Goal: Find specific page/section: Find specific page/section

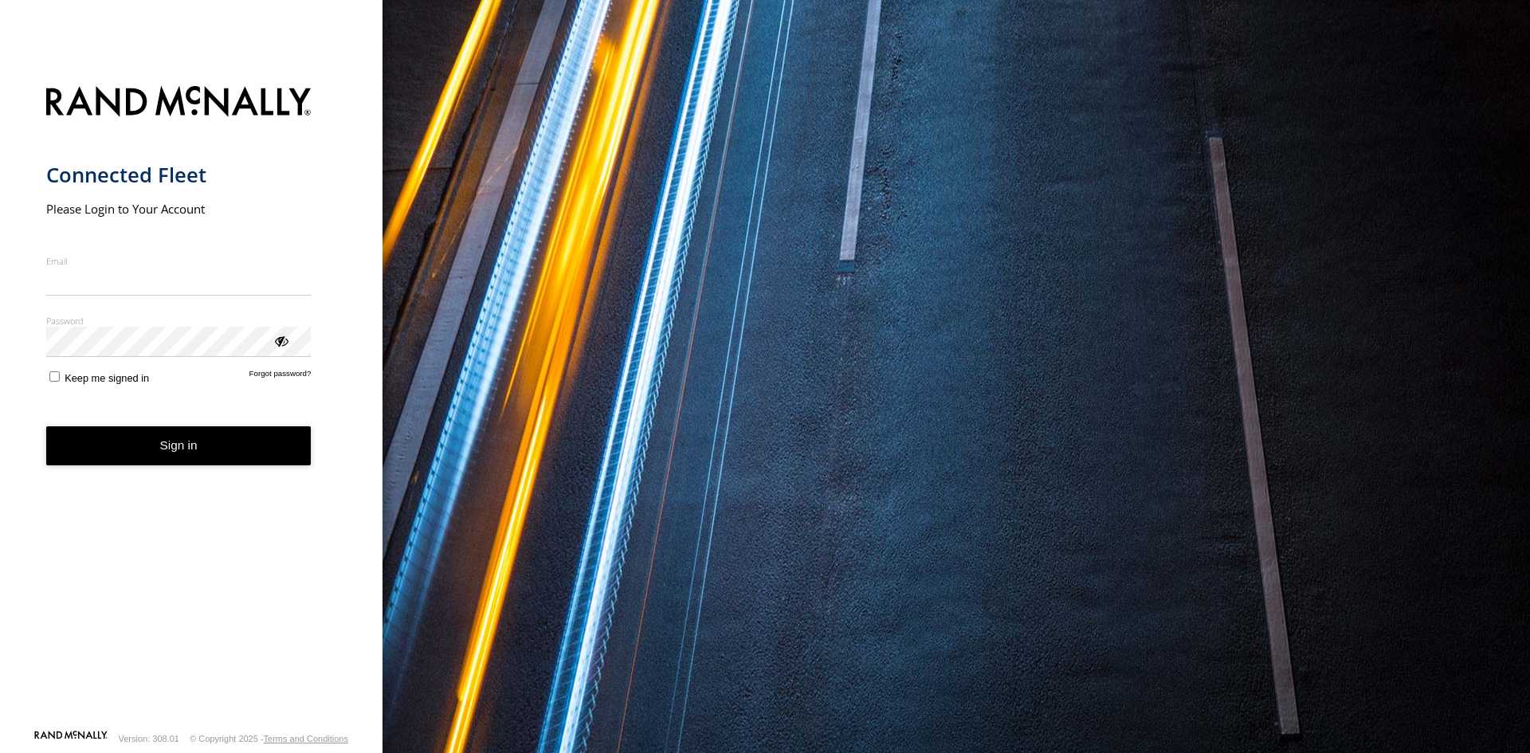
type input "**********"
click at [159, 451] on button "Sign in" at bounding box center [178, 445] width 265 height 39
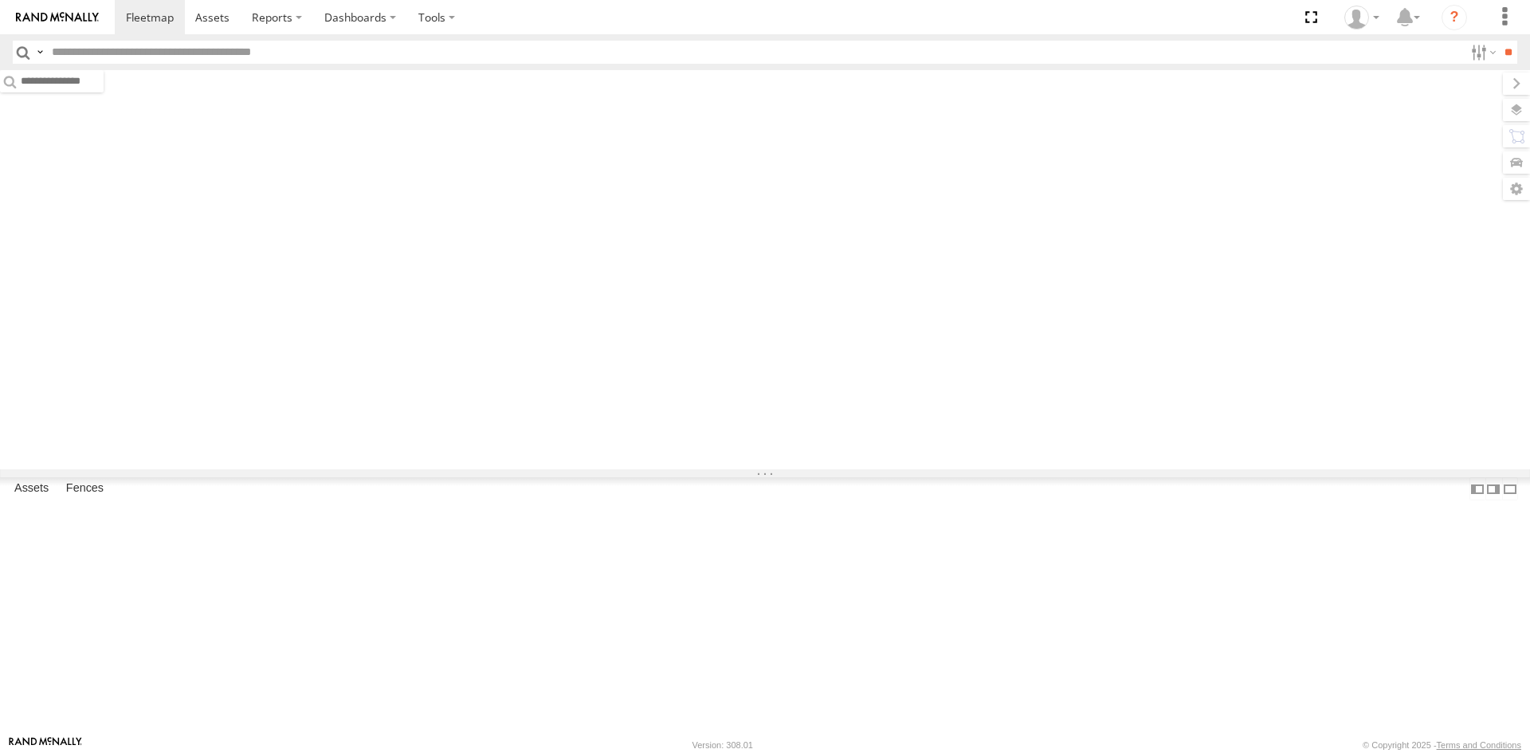
click at [218, 54] on input "text" at bounding box center [754, 52] width 1418 height 23
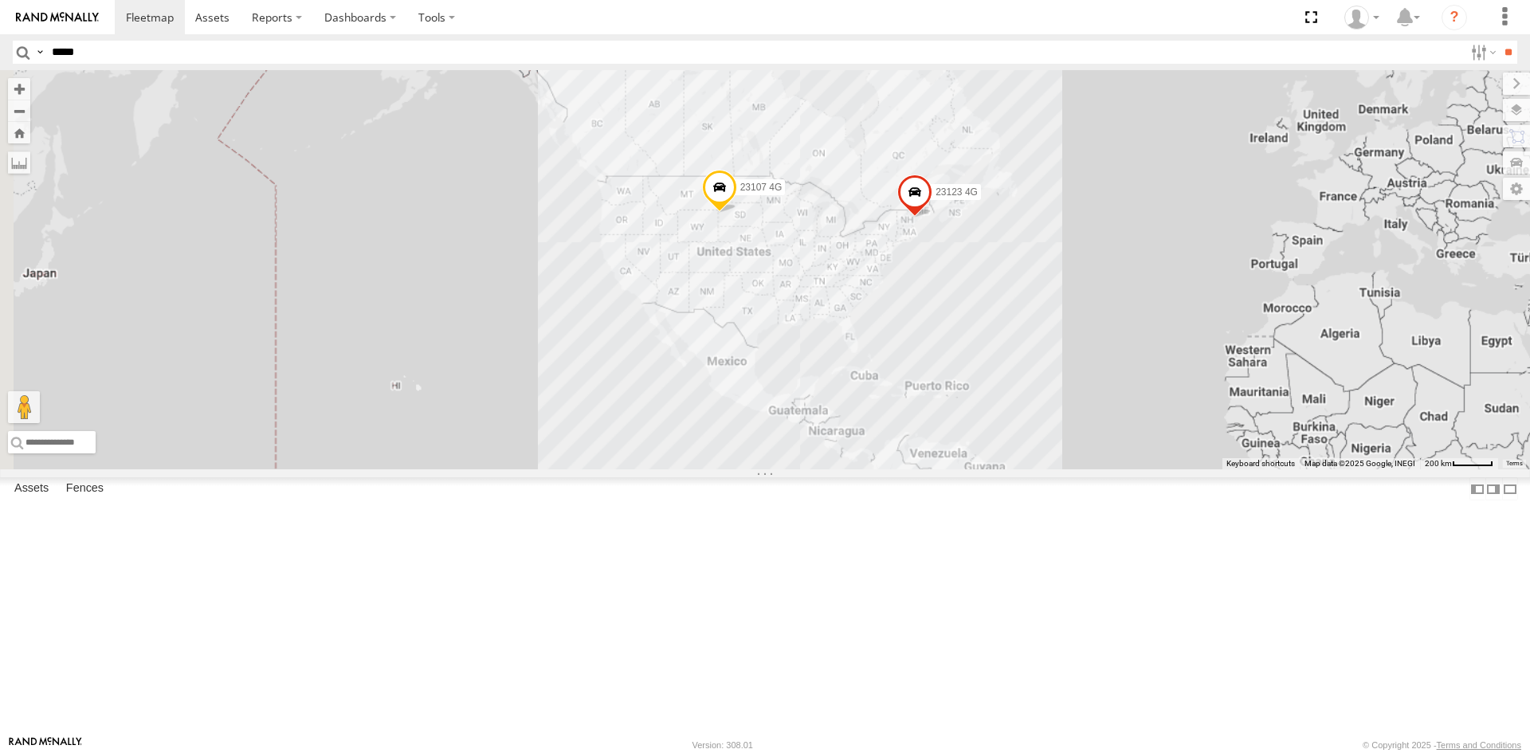
type input "*****"
click at [1499, 41] on input "**" at bounding box center [1508, 52] width 18 height 23
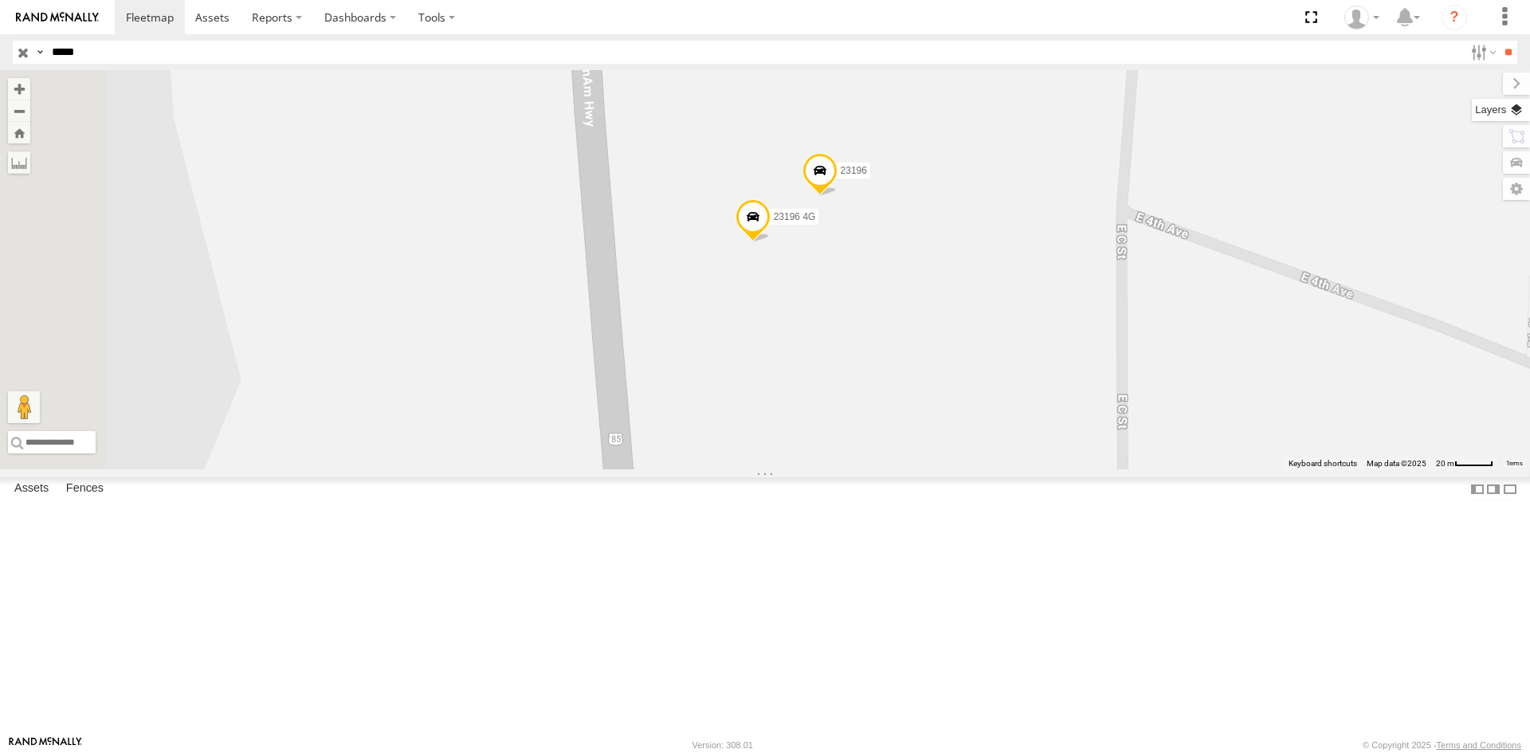
click at [1523, 112] on label at bounding box center [1501, 110] width 58 height 22
click at [0, 0] on span "Basemaps" at bounding box center [0, 0] width 0 height 0
click at [0, 0] on span "Satellite + Roadmap" at bounding box center [0, 0] width 0 height 0
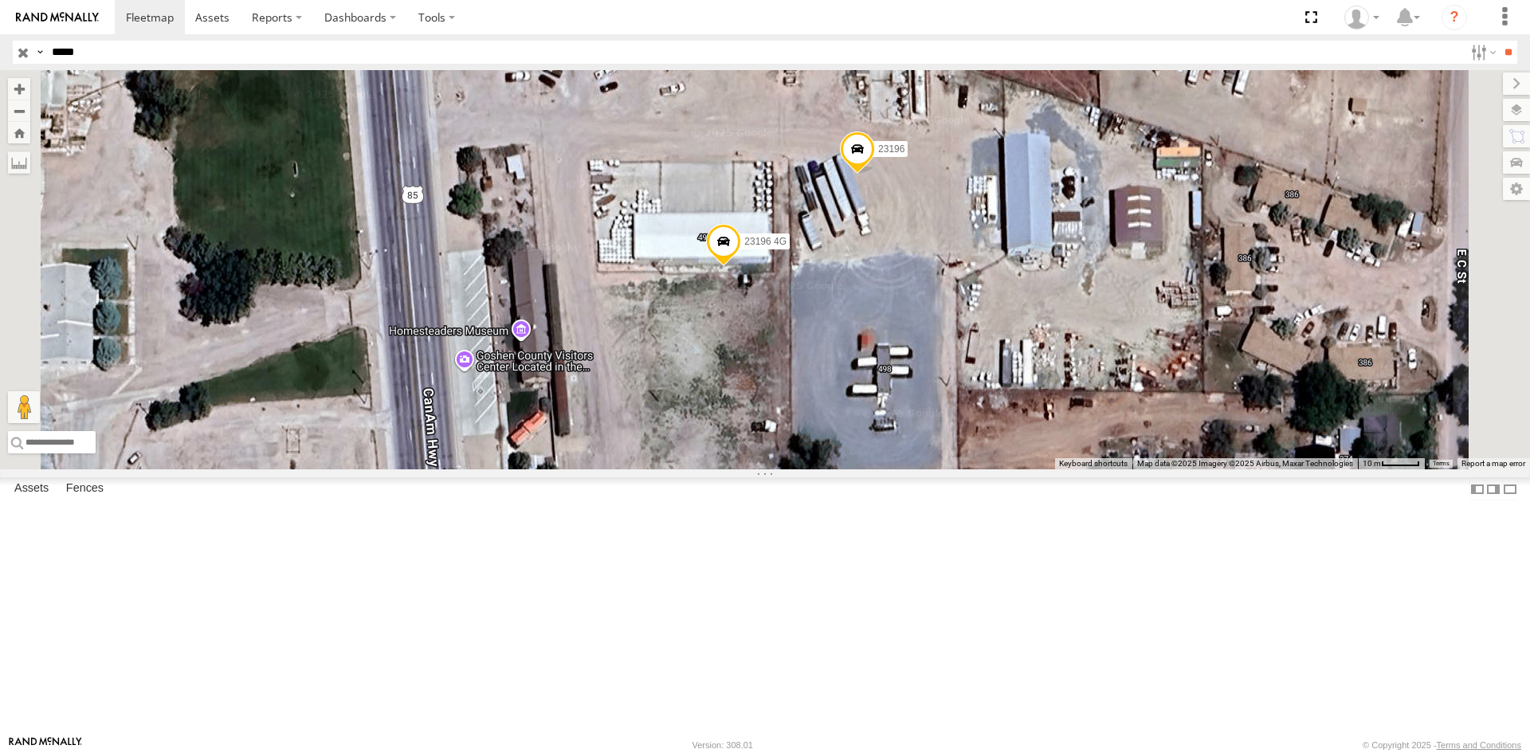
click at [875, 175] on span at bounding box center [857, 152] width 35 height 43
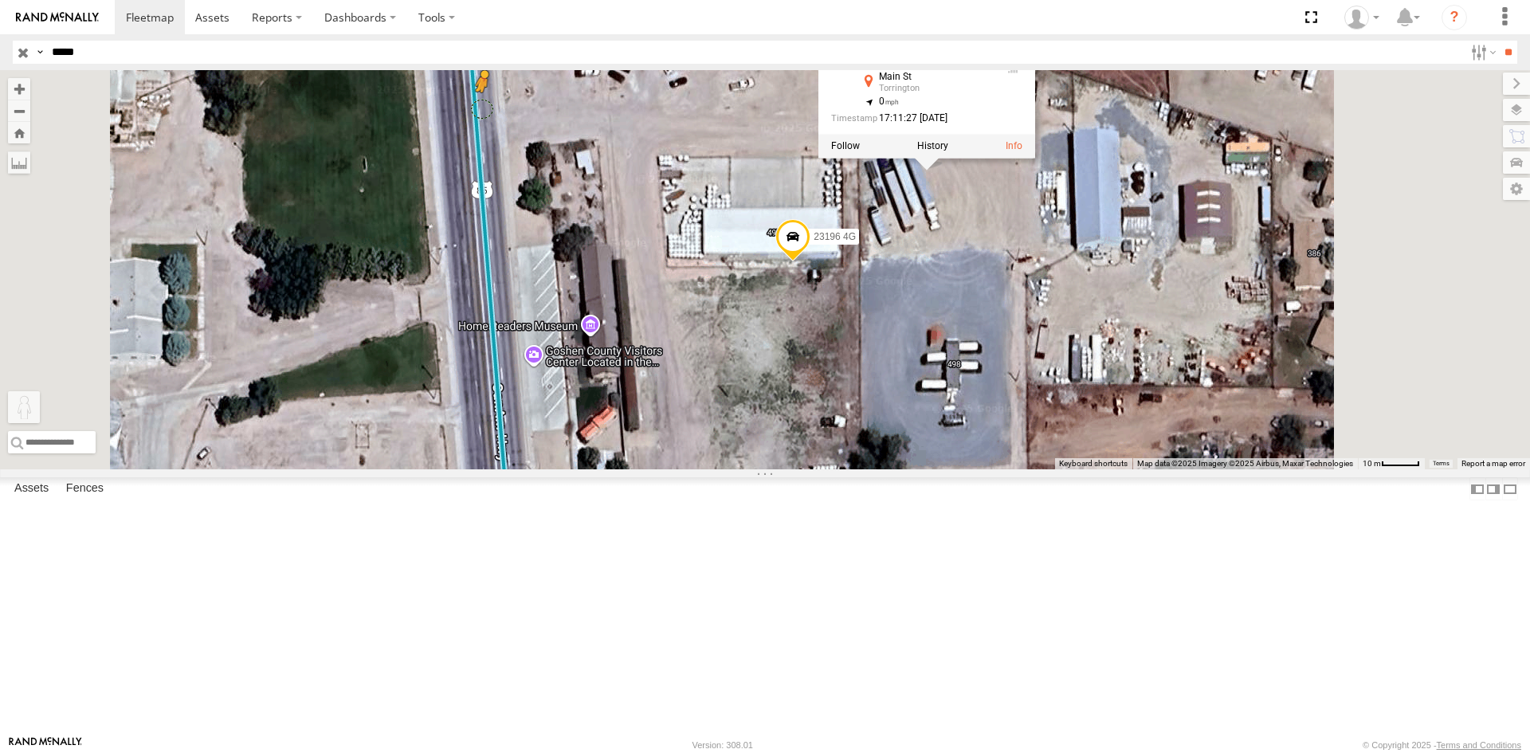
drag, startPoint x: 424, startPoint y: 675, endPoint x: 682, endPoint y: 239, distance: 506.6
click at [682, 239] on div "23196 23196 4G 23196 All Assets [GEOGRAPHIC_DATA] 42.04844 , -104.18266 0 17:11…" at bounding box center [765, 269] width 1530 height 399
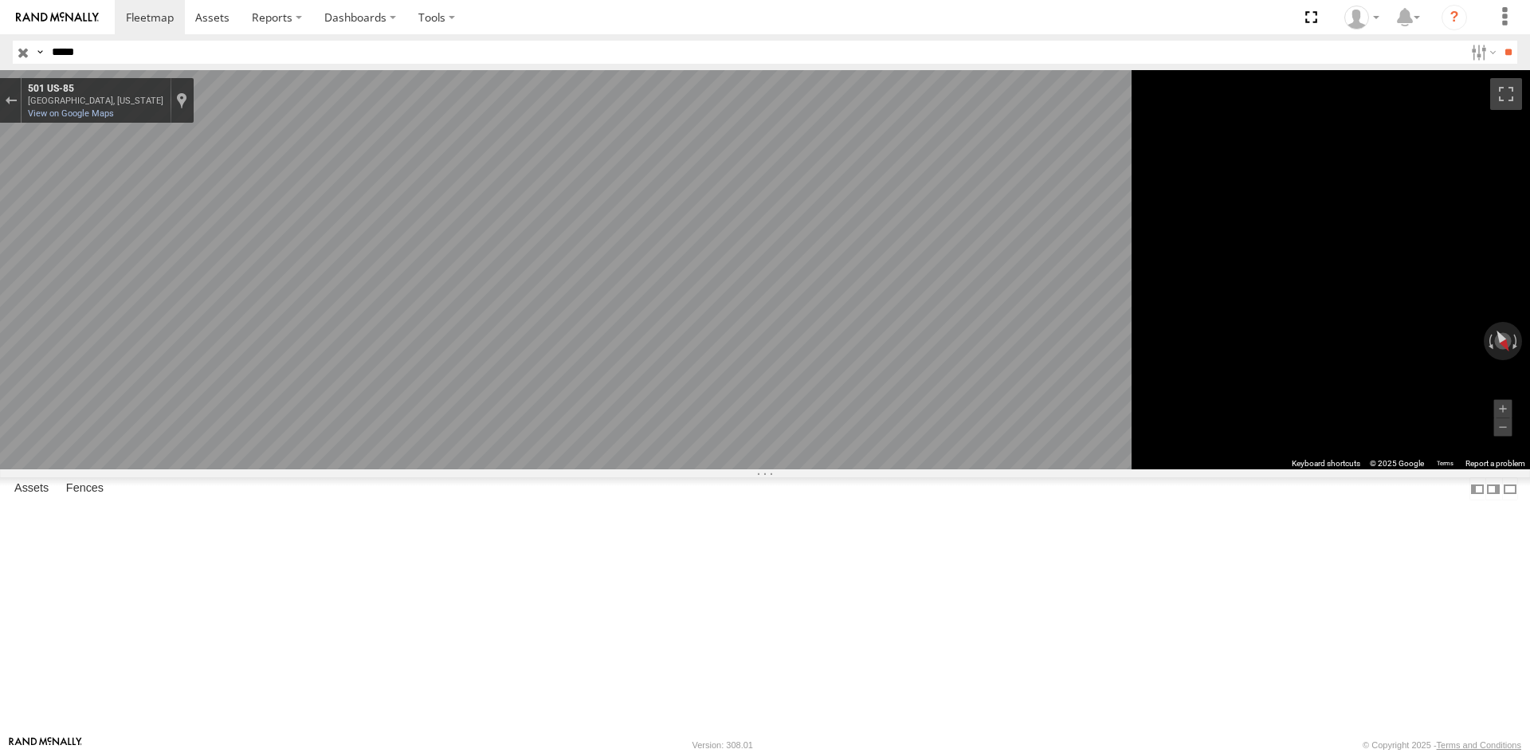
click at [375, 452] on main "← Move left → Move right ↑ Move up ↓ Move down + Zoom in - Zoom out Home Jump l…" at bounding box center [765, 402] width 1530 height 665
click at [114, 111] on link "View on Google Maps" at bounding box center [71, 113] width 86 height 10
click at [1450, 406] on div "← Move left → Move right ↑ Move up ↓ Move down + Zoom in - Zoom out Home Jump l…" at bounding box center [765, 269] width 1530 height 399
click at [0, 0] on div "23196 All Assets [GEOGRAPHIC_DATA] 42.04844 -104.18266 Video 23196 4G All Asset…" at bounding box center [0, 0] width 0 height 0
click at [21, 92] on button "Exit the Street View" at bounding box center [10, 101] width 21 height 22
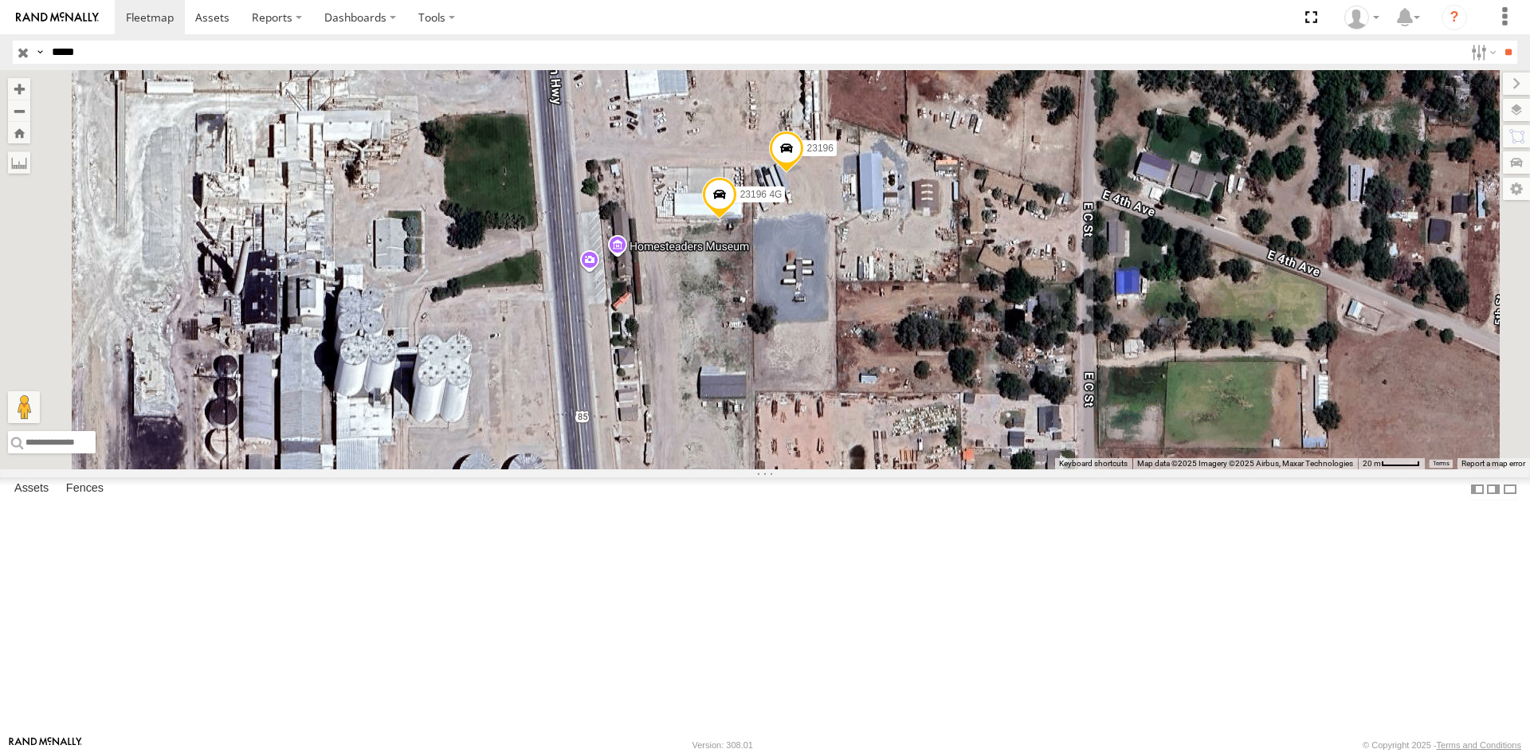
drag, startPoint x: 794, startPoint y: 317, endPoint x: 804, endPoint y: 291, distance: 28.3
click at [804, 291] on div "23196 23196 4G Loading..." at bounding box center [765, 269] width 1530 height 399
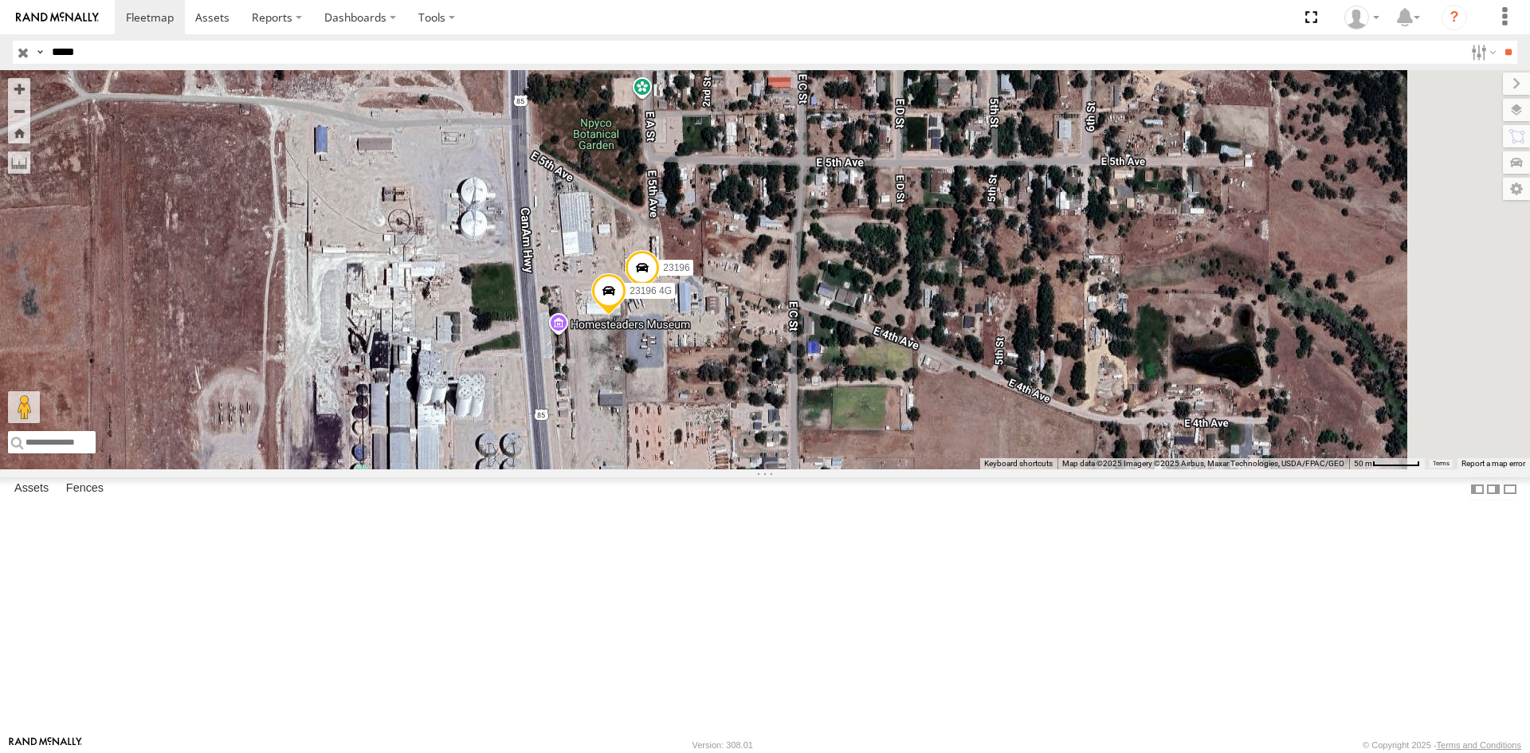
drag, startPoint x: 801, startPoint y: 293, endPoint x: 740, endPoint y: 430, distance: 149.8
click at [740, 430] on div "23196 23196 4G Loading..." at bounding box center [765, 269] width 1530 height 399
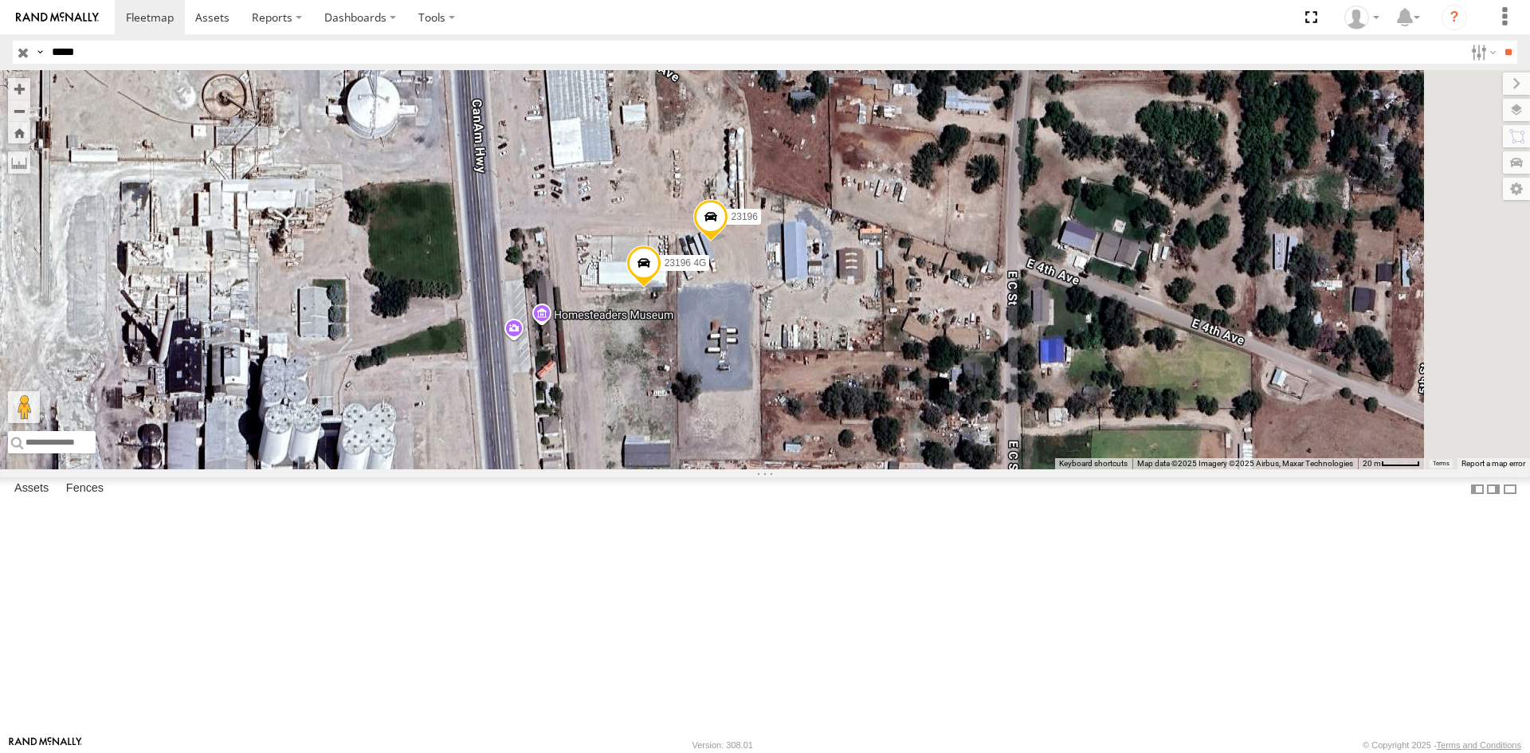
drag, startPoint x: 798, startPoint y: 459, endPoint x: 765, endPoint y: 382, distance: 83.9
click at [765, 382] on div "23196 23196 4G Loading..." at bounding box center [765, 269] width 1530 height 399
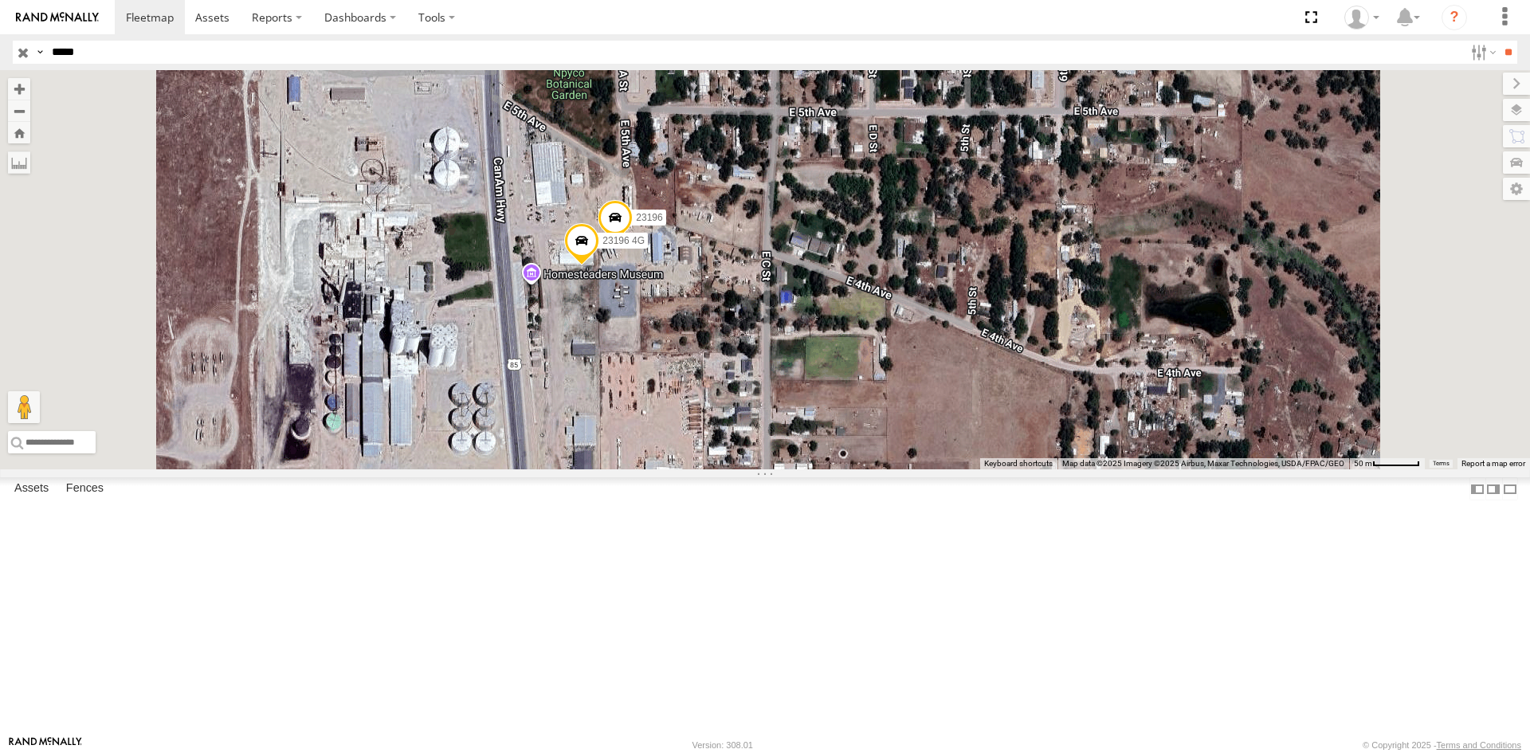
drag, startPoint x: 753, startPoint y: 520, endPoint x: 739, endPoint y: 485, distance: 37.9
click at [739, 469] on div "23196 23196 4G Loading..." at bounding box center [765, 269] width 1530 height 399
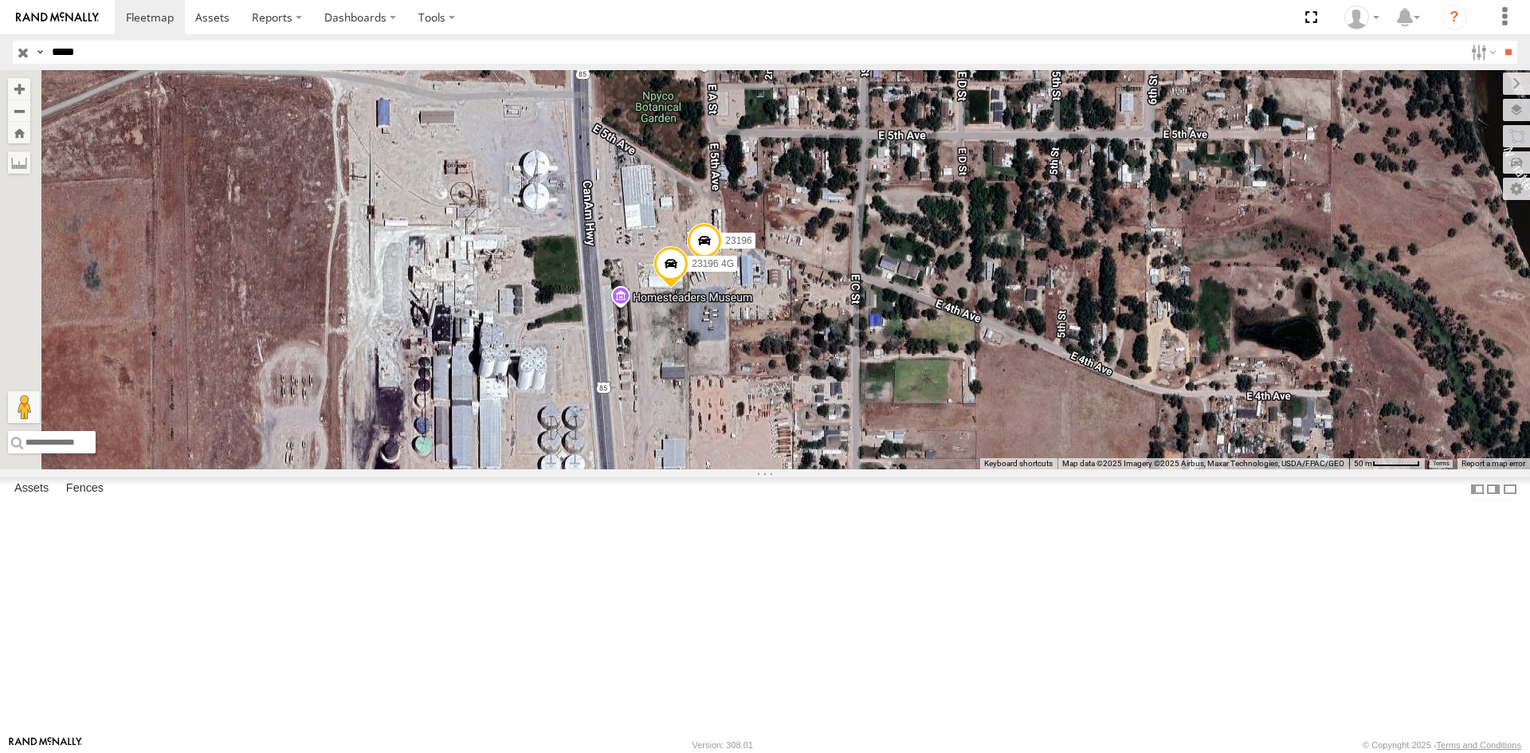
drag, startPoint x: 702, startPoint y: 467, endPoint x: 846, endPoint y: 475, distance: 144.5
click at [846, 469] on div "23196 23196 4G Loading..." at bounding box center [765, 269] width 1530 height 399
